Goal: Navigation & Orientation: Find specific page/section

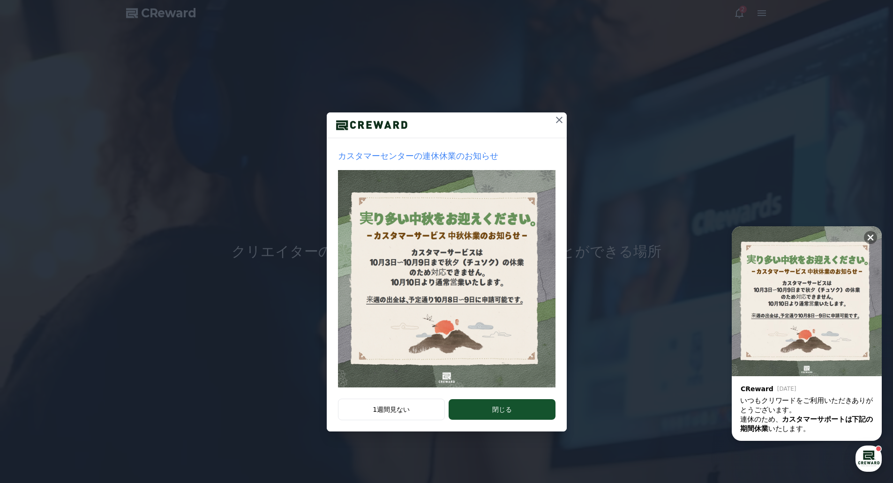
click at [555, 119] on icon at bounding box center [558, 119] width 11 height 11
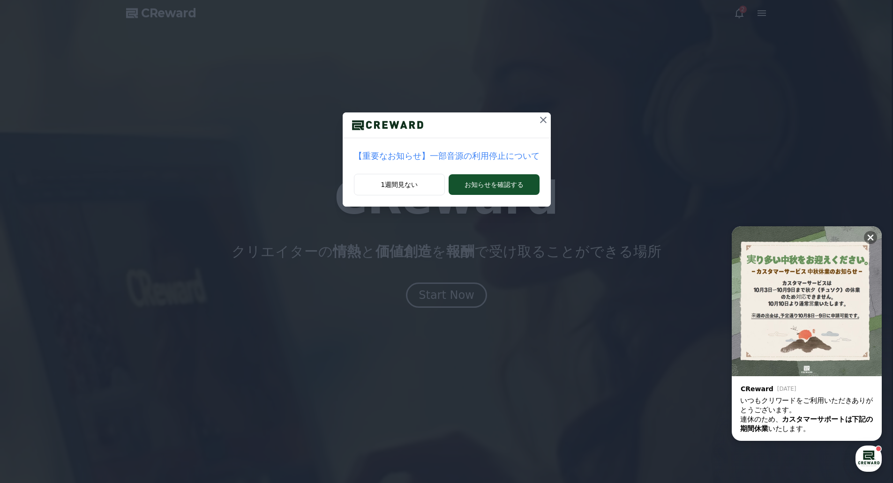
click at [740, 15] on div "【重要なお知らせ】一部音源の利用停止について 1週間見ない お知らせを確認する" at bounding box center [446, 111] width 893 height 222
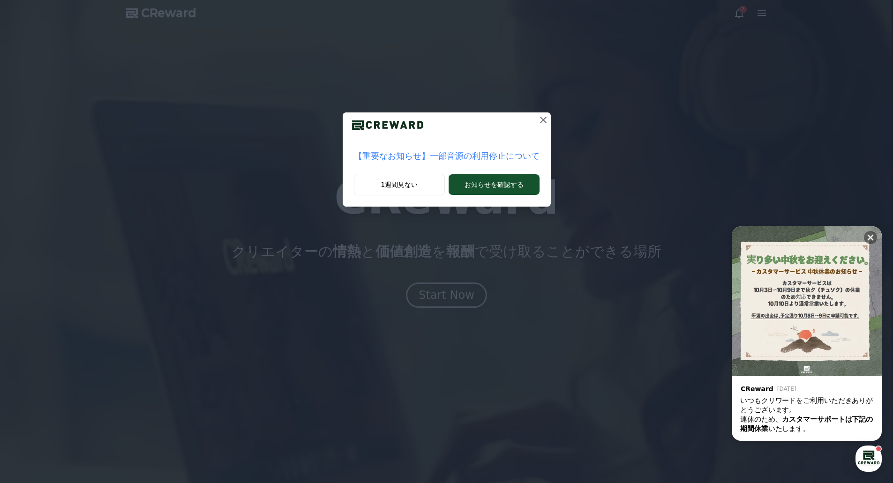
drag, startPoint x: 523, startPoint y: 122, endPoint x: 530, endPoint y: 119, distance: 7.0
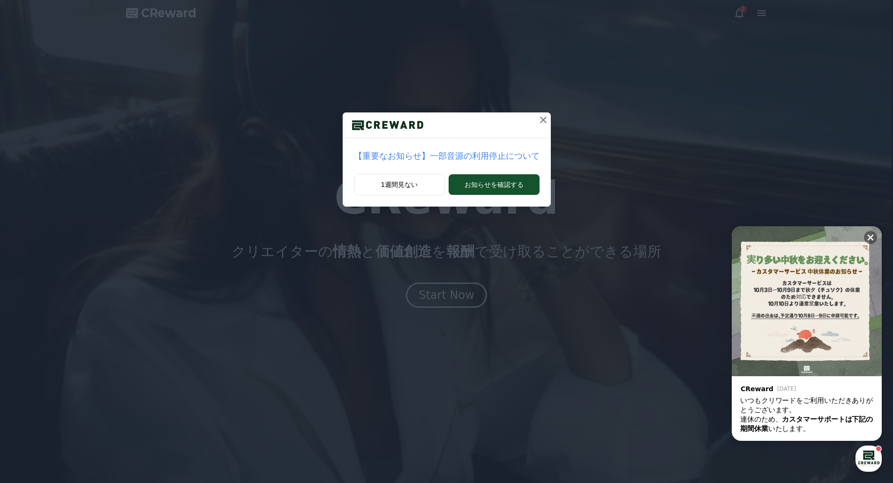
click at [530, 119] on div at bounding box center [446, 125] width 208 height 26
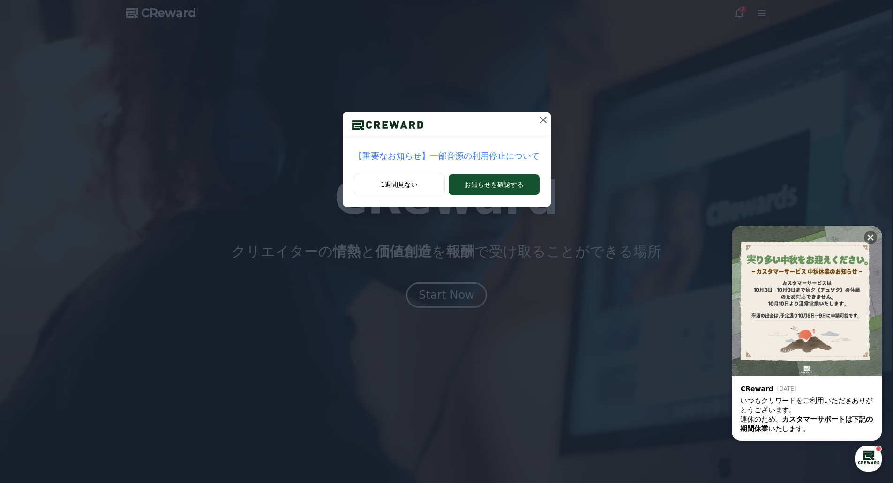
click at [537, 119] on icon at bounding box center [542, 119] width 11 height 11
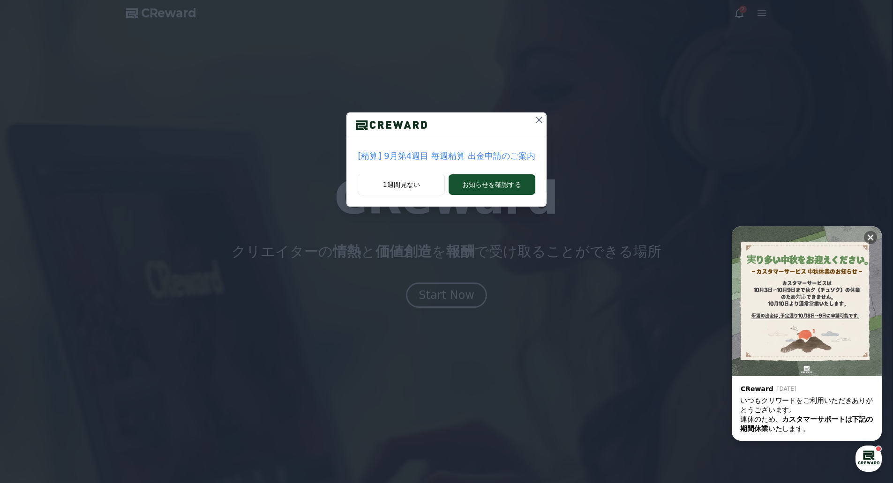
click at [534, 122] on icon at bounding box center [538, 119] width 11 height 11
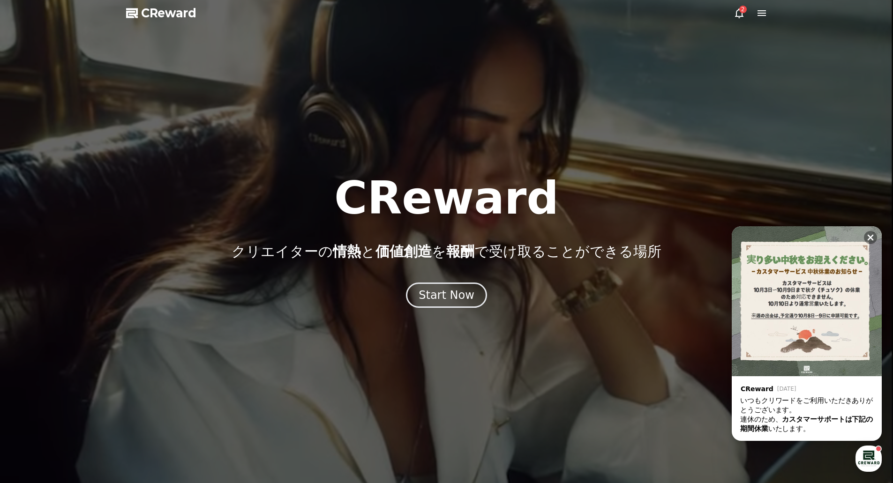
click at [742, 10] on div "2" at bounding box center [742, 9] width 7 height 7
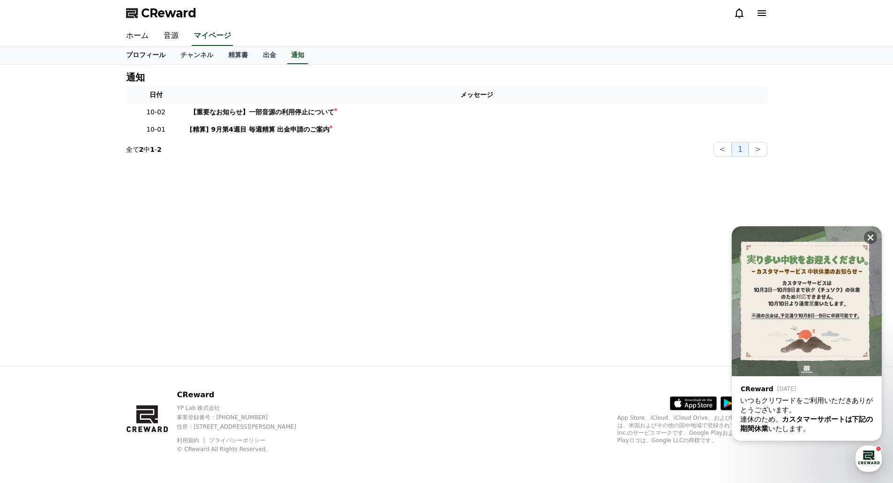
click at [144, 51] on link "プロフィール" at bounding box center [146, 55] width 54 height 18
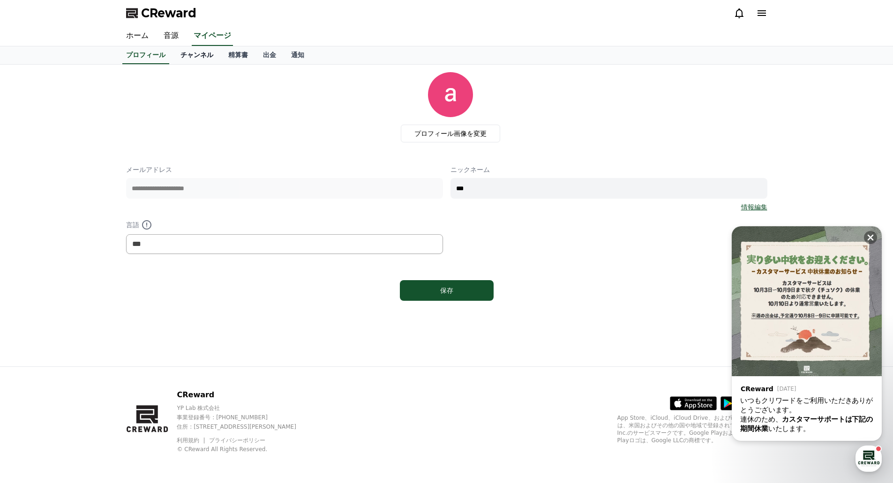
click at [178, 60] on link "チャンネル" at bounding box center [197, 55] width 48 height 18
